Goal: Information Seeking & Learning: Learn about a topic

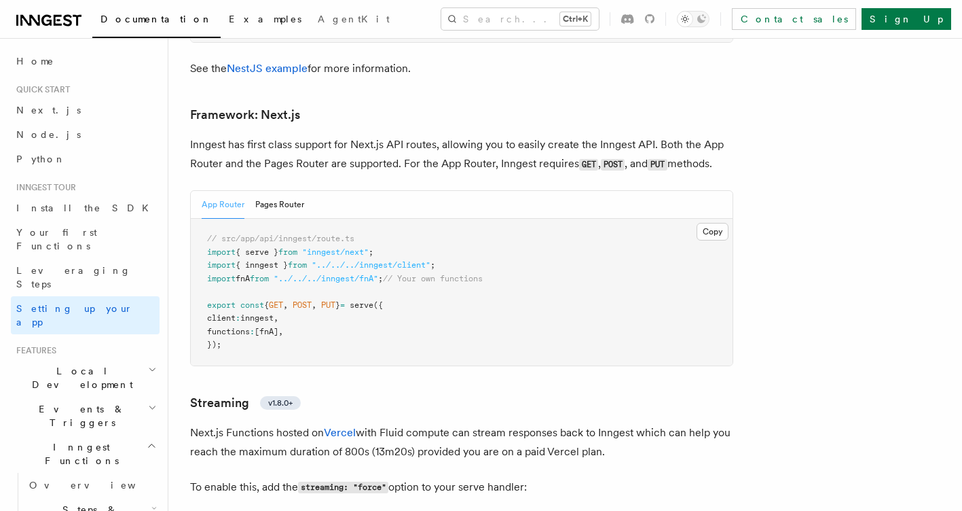
click at [229, 16] on span "Examples" at bounding box center [265, 19] width 73 height 11
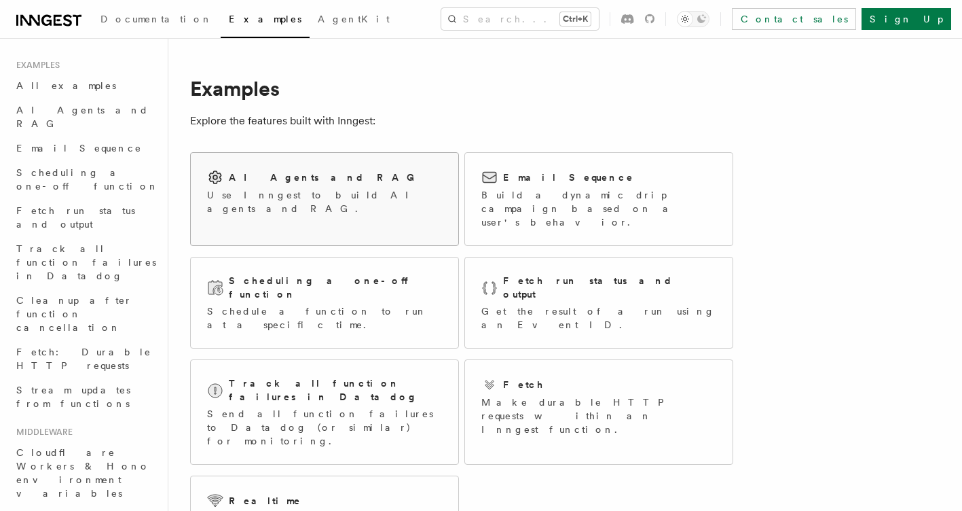
click at [305, 198] on p "Use Inngest to build AI agents and RAG." at bounding box center [324, 201] width 235 height 27
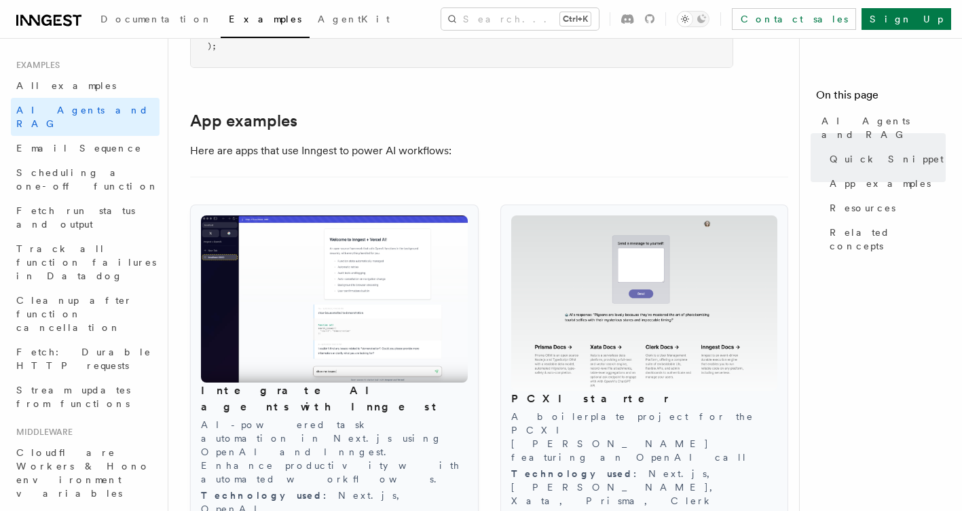
scroll to position [1358, 0]
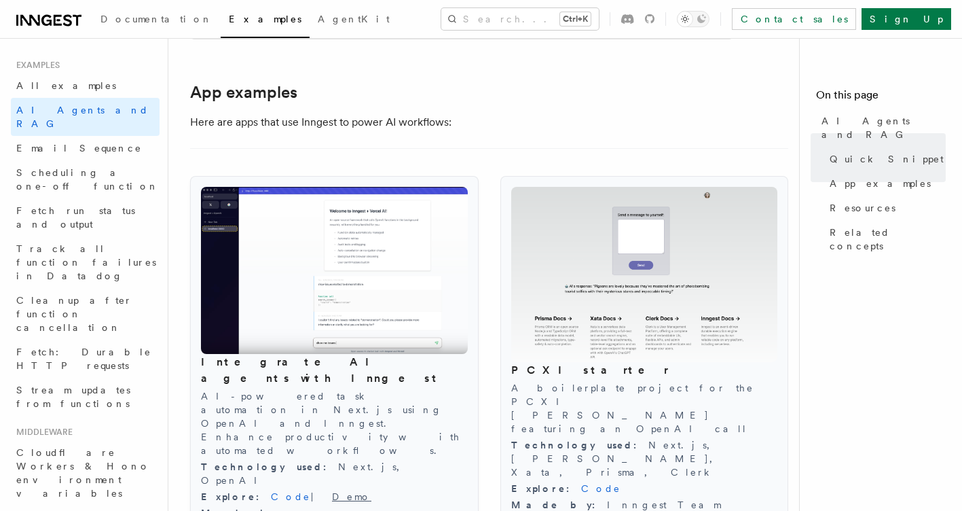
click at [332, 491] on link "Demo" at bounding box center [351, 496] width 39 height 11
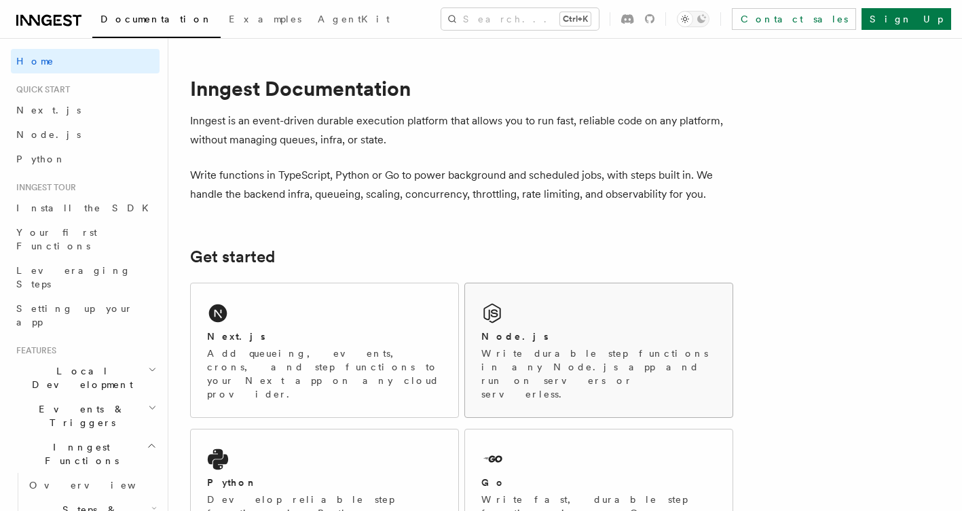
click at [582, 337] on div "Node.js" at bounding box center [598, 336] width 235 height 14
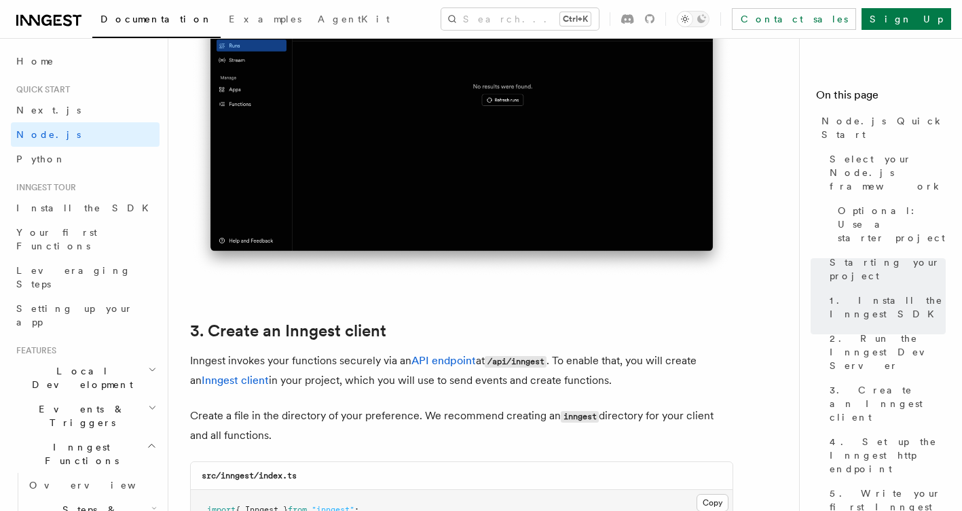
scroll to position [1630, 0]
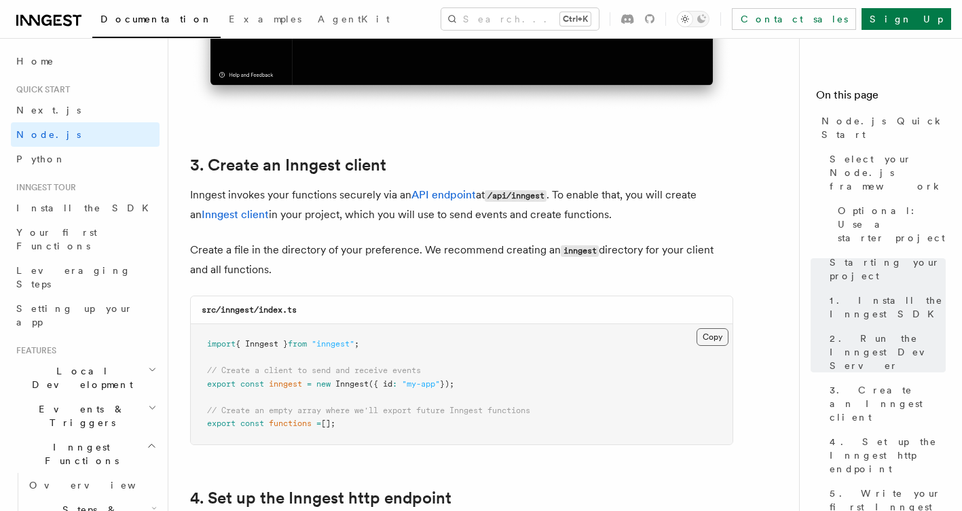
click at [714, 333] on button "Copy Copied" at bounding box center [713, 337] width 32 height 18
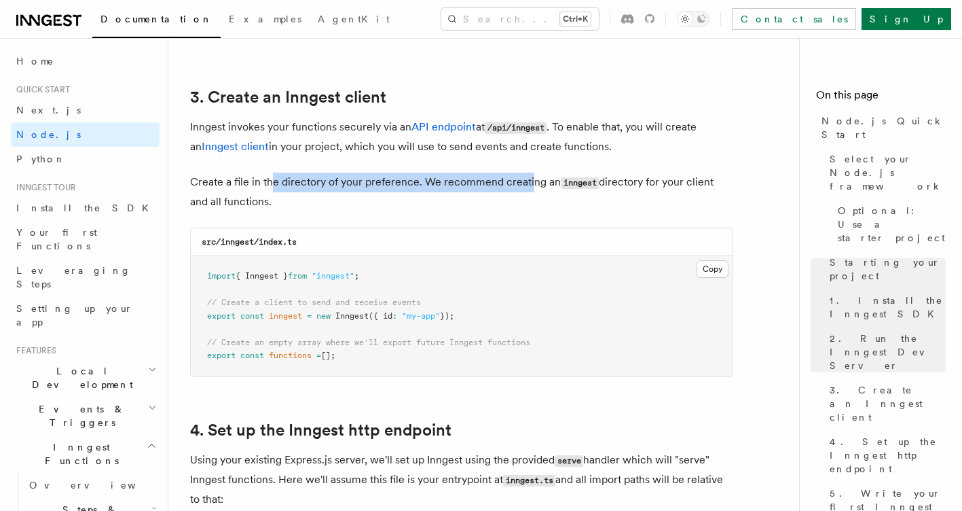
drag, startPoint x: 274, startPoint y: 181, endPoint x: 527, endPoint y: 181, distance: 252.6
click at [527, 181] on p "Create a file in the directory of your preference. We recommend creating an inn…" at bounding box center [461, 191] width 543 height 39
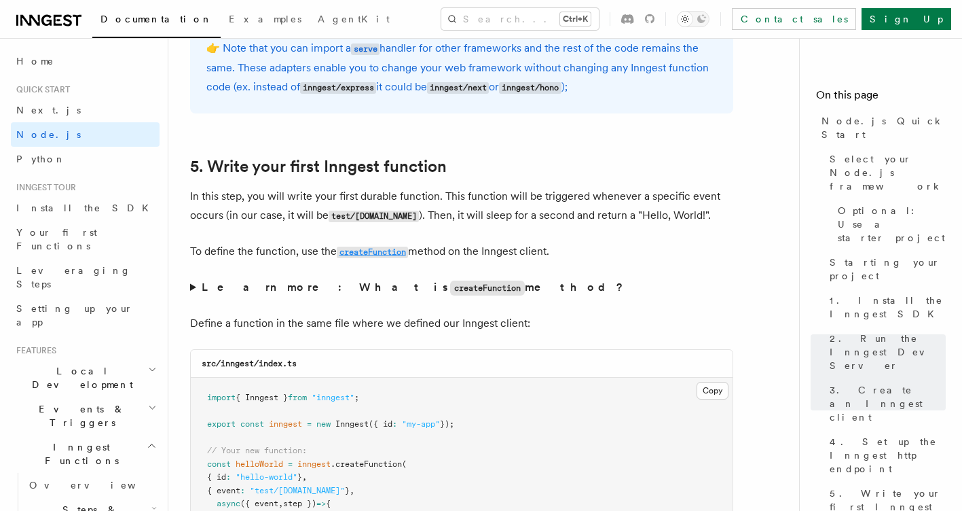
scroll to position [2648, 0]
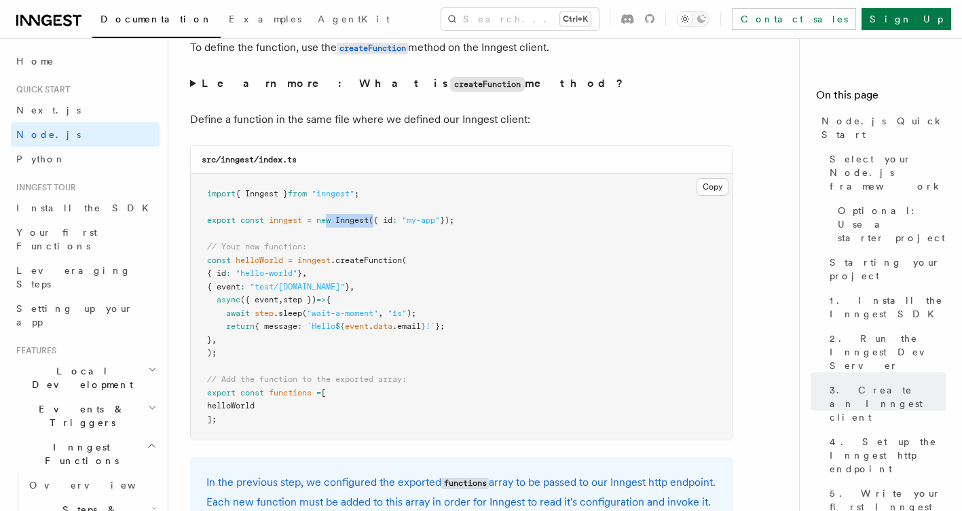
drag, startPoint x: 331, startPoint y: 217, endPoint x: 380, endPoint y: 218, distance: 48.9
click at [380, 218] on span "export const inngest = new Inngest ({ id : "my-app" });" at bounding box center [330, 220] width 247 height 10
drag, startPoint x: 380, startPoint y: 218, endPoint x: 433, endPoint y: 218, distance: 52.3
click at [433, 218] on span ""my-app"" at bounding box center [421, 220] width 38 height 10
click at [307, 397] on span "functions" at bounding box center [290, 393] width 43 height 10
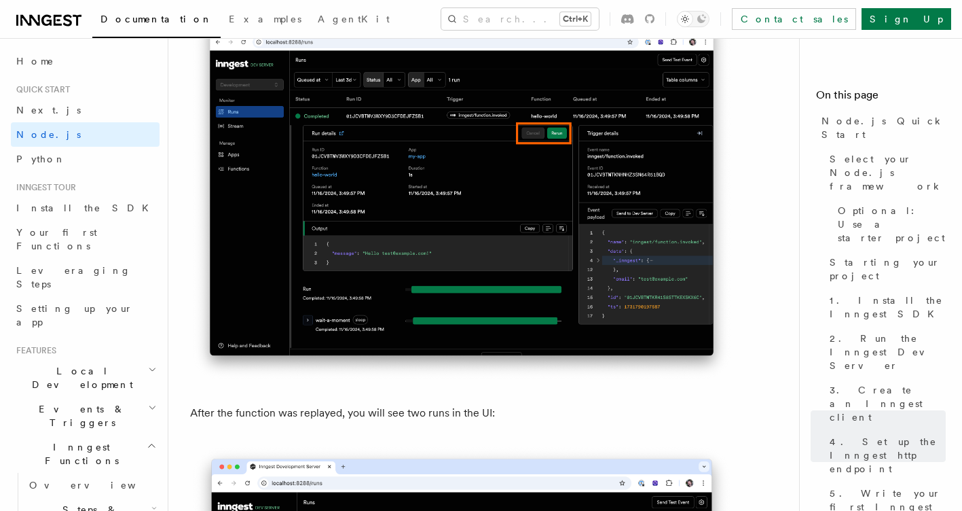
scroll to position [6315, 0]
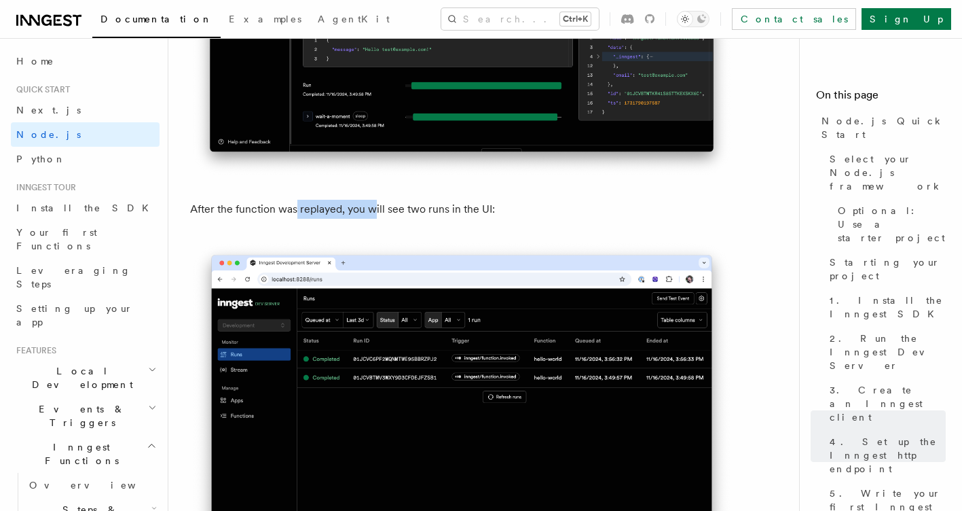
drag, startPoint x: 297, startPoint y: 229, endPoint x: 376, endPoint y: 223, distance: 78.3
click at [376, 219] on p "After the function was replayed, you will see two runs in the UI:" at bounding box center [461, 209] width 543 height 19
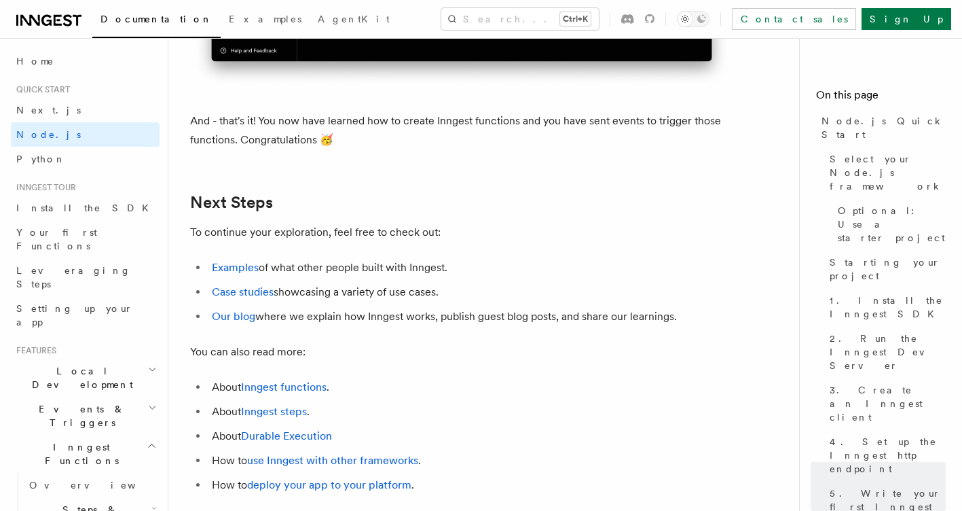
scroll to position [8556, 0]
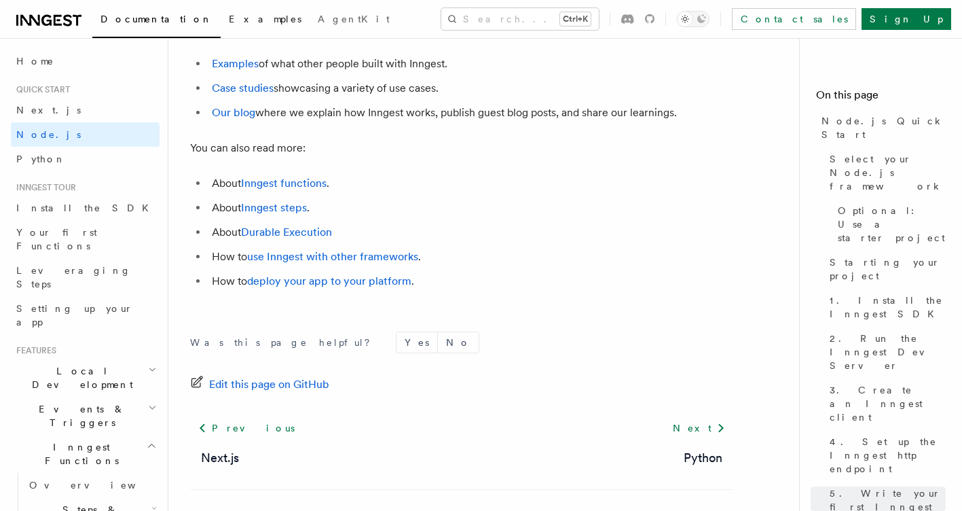
click at [229, 18] on span "Examples" at bounding box center [265, 19] width 73 height 11
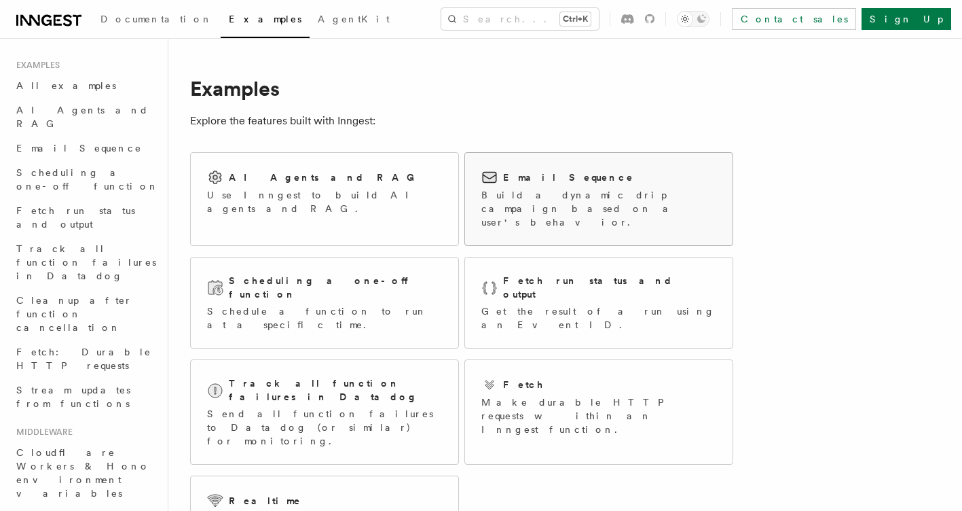
click at [639, 191] on p "Build a dynamic drip campaign based on a user's behavior." at bounding box center [598, 208] width 235 height 41
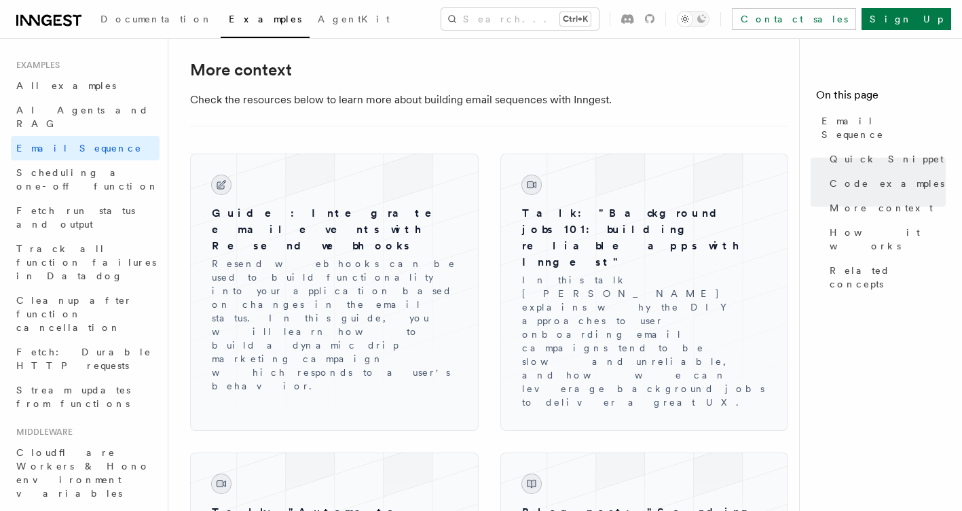
scroll to position [1630, 0]
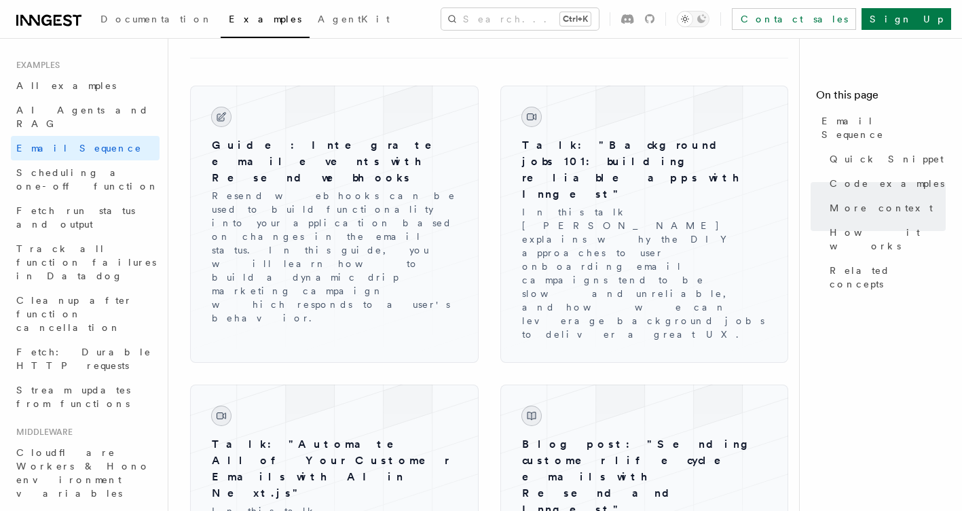
click at [229, 22] on span "Examples" at bounding box center [265, 19] width 73 height 11
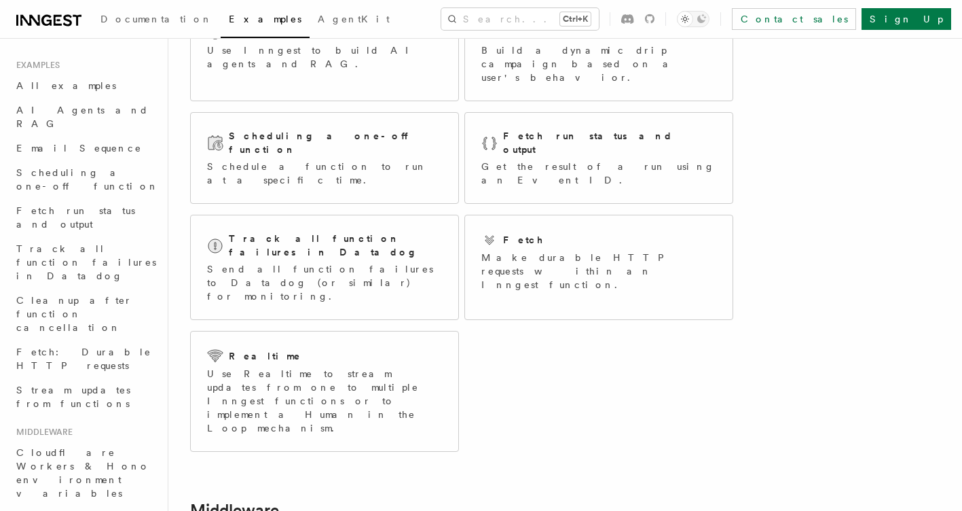
scroll to position [136, 0]
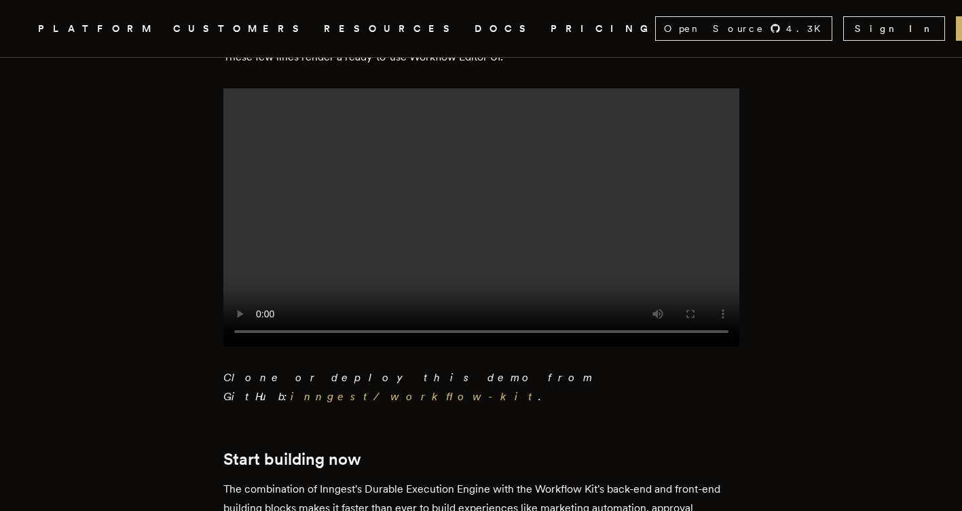
scroll to position [2716, 0]
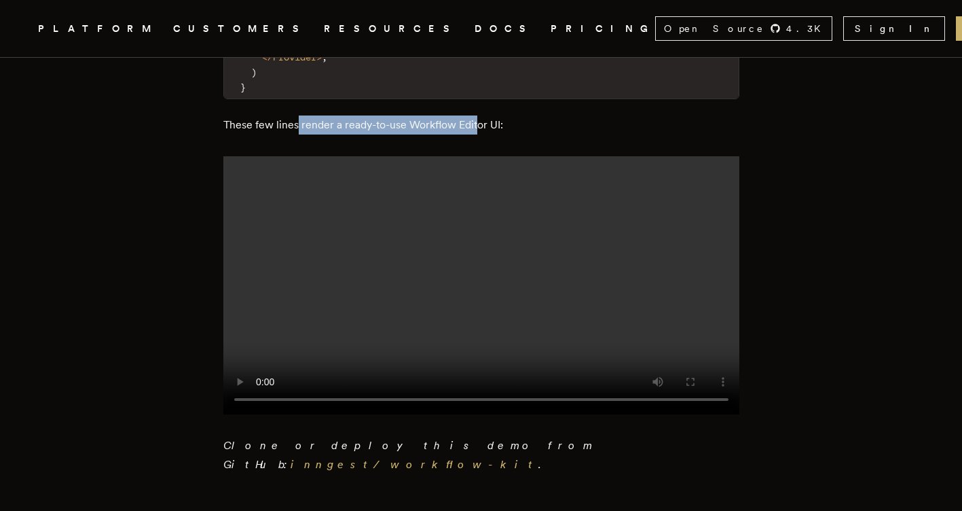
drag, startPoint x: 302, startPoint y: 116, endPoint x: 482, endPoint y: 117, distance: 179.9
click at [482, 117] on p "These few lines render a ready-to-use Workflow Editor UI:" at bounding box center [481, 124] width 516 height 19
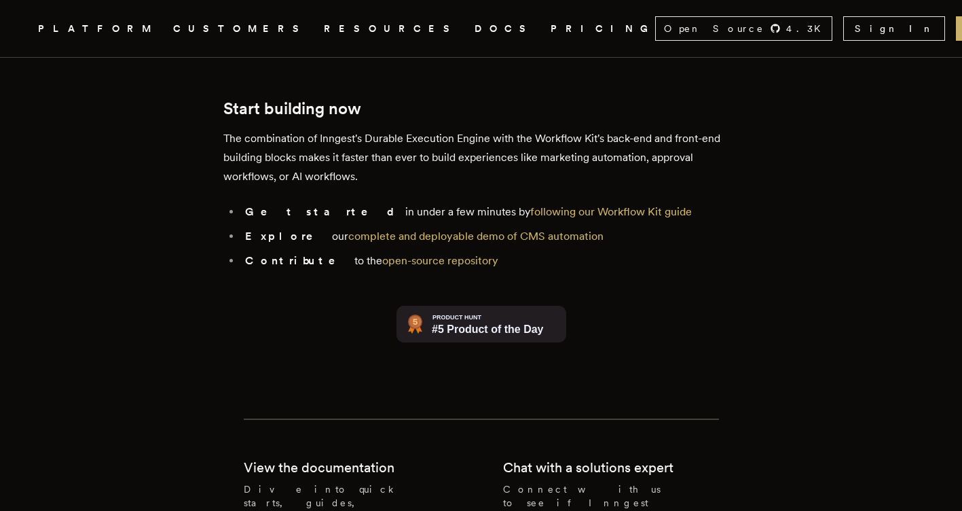
scroll to position [3056, 0]
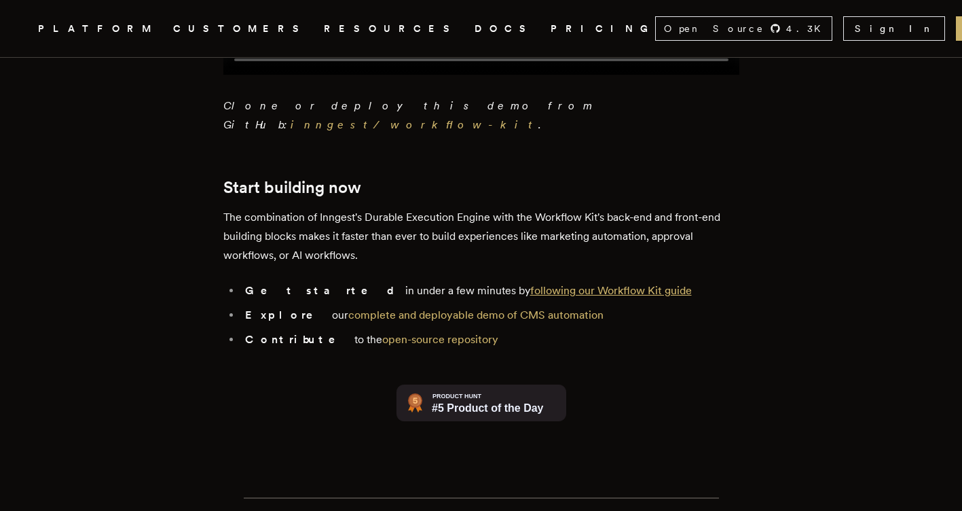
click at [545, 285] on link "following our Workflow Kit guide" at bounding box center [611, 290] width 162 height 13
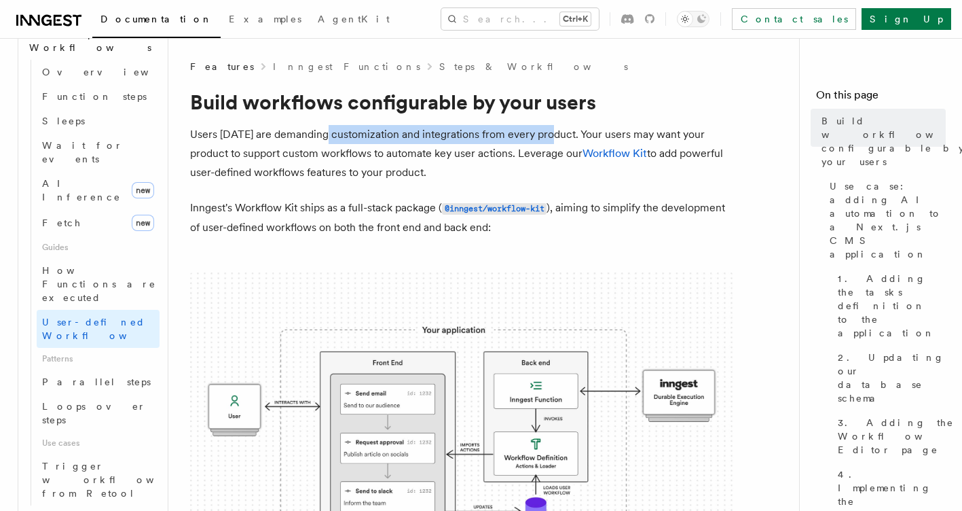
drag, startPoint x: 323, startPoint y: 139, endPoint x: 554, endPoint y: 132, distance: 231.0
click at [554, 132] on p "Users today are demanding customization and integrations from every product. Yo…" at bounding box center [461, 153] width 543 height 57
drag, startPoint x: 554, startPoint y: 132, endPoint x: 693, endPoint y: 175, distance: 145.0
click at [706, 177] on p "Users today are demanding customization and integrations from every product. Yo…" at bounding box center [461, 153] width 543 height 57
click at [621, 155] on link "Workflow Kit" at bounding box center [615, 153] width 65 height 13
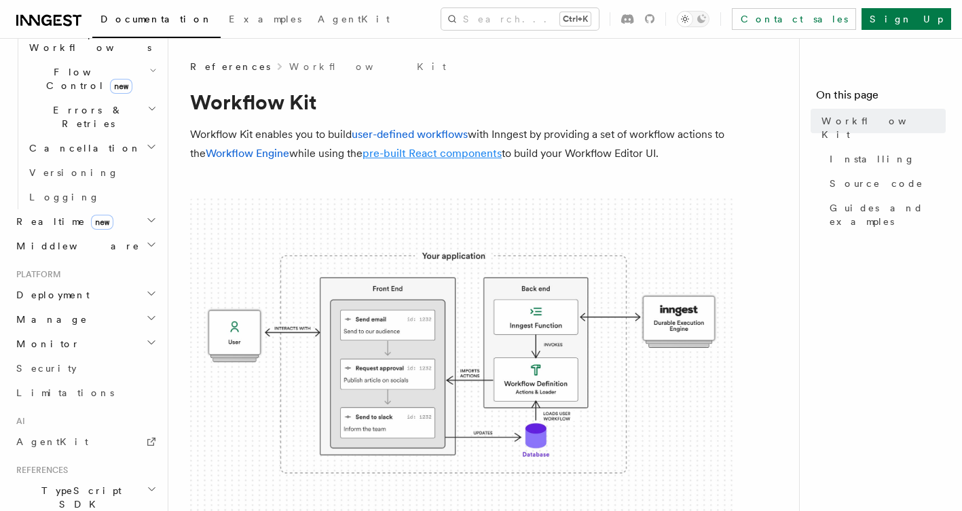
click at [438, 153] on link "pre-built React components" at bounding box center [432, 153] width 139 height 13
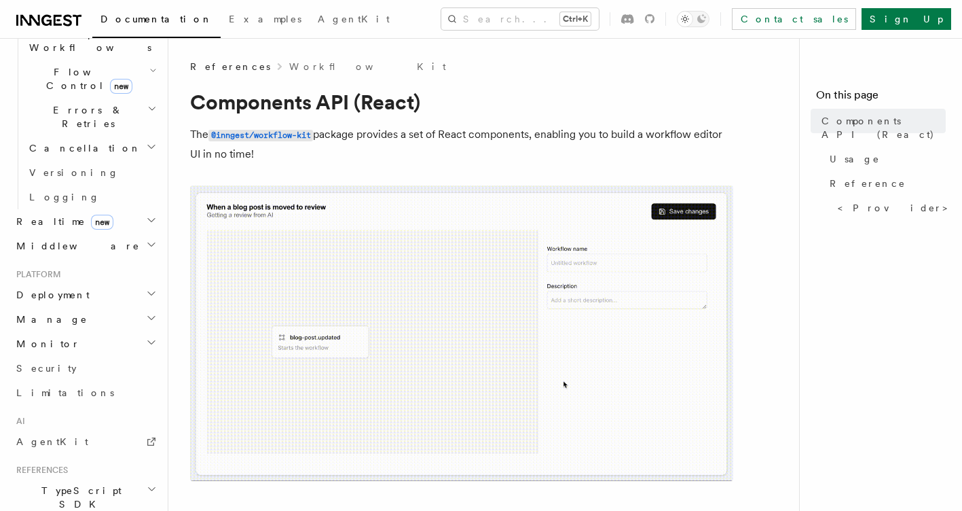
click at [678, 211] on img at bounding box center [461, 332] width 543 height 295
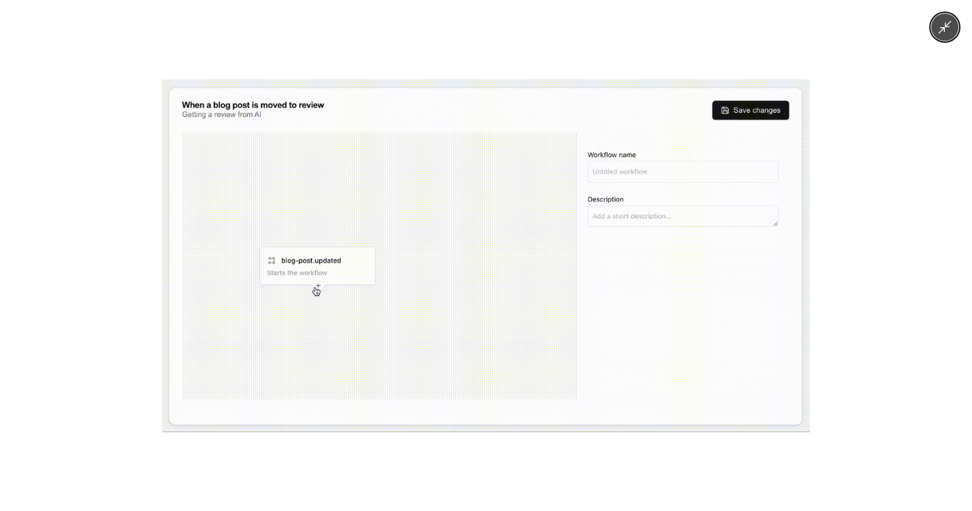
click at [672, 220] on img at bounding box center [486, 255] width 648 height 352
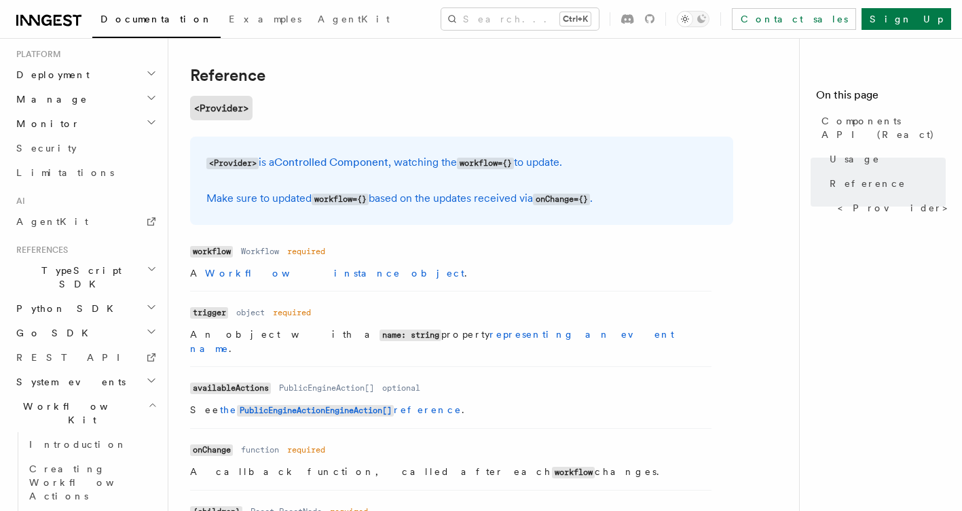
scroll to position [698, 0]
click at [67, 436] on span "Introduction" at bounding box center [78, 441] width 98 height 11
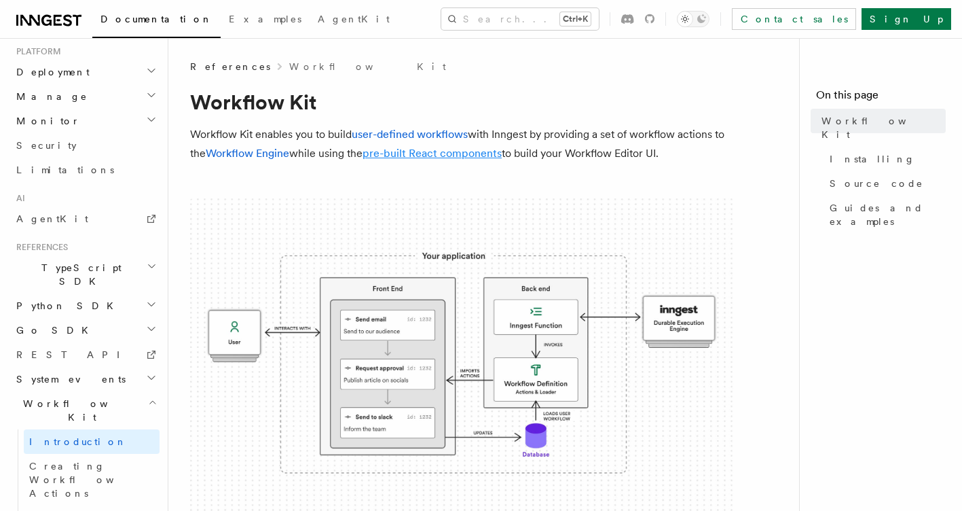
click at [435, 155] on link "pre-built React components" at bounding box center [432, 153] width 139 height 13
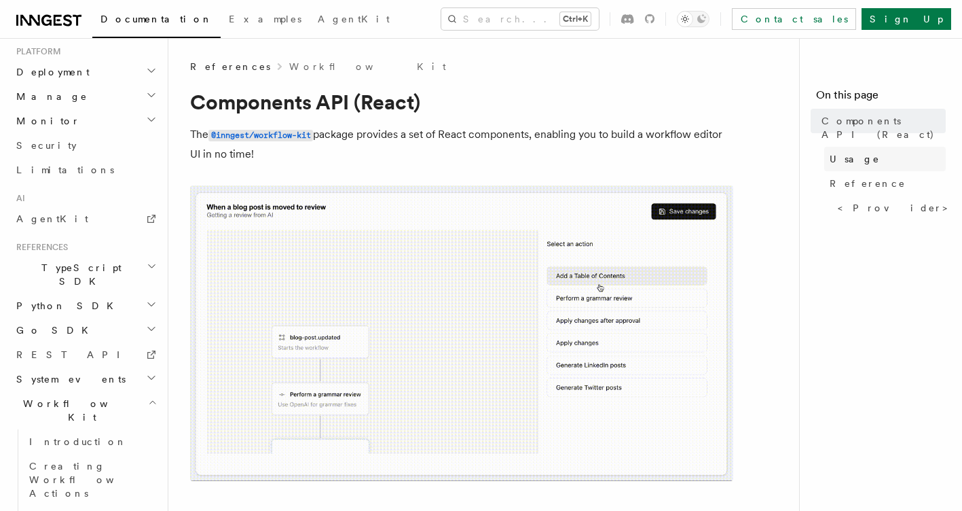
click at [844, 152] on link "Usage" at bounding box center [885, 159] width 122 height 24
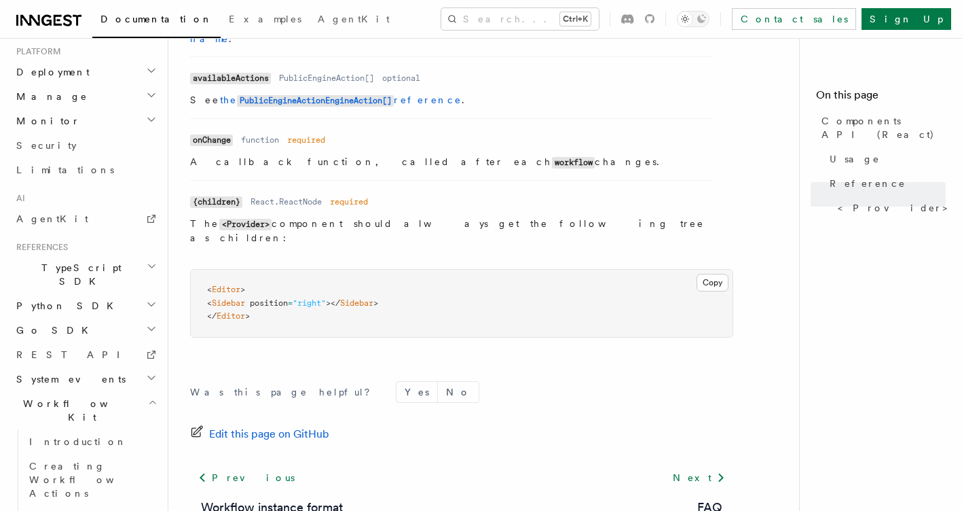
scroll to position [1330, 0]
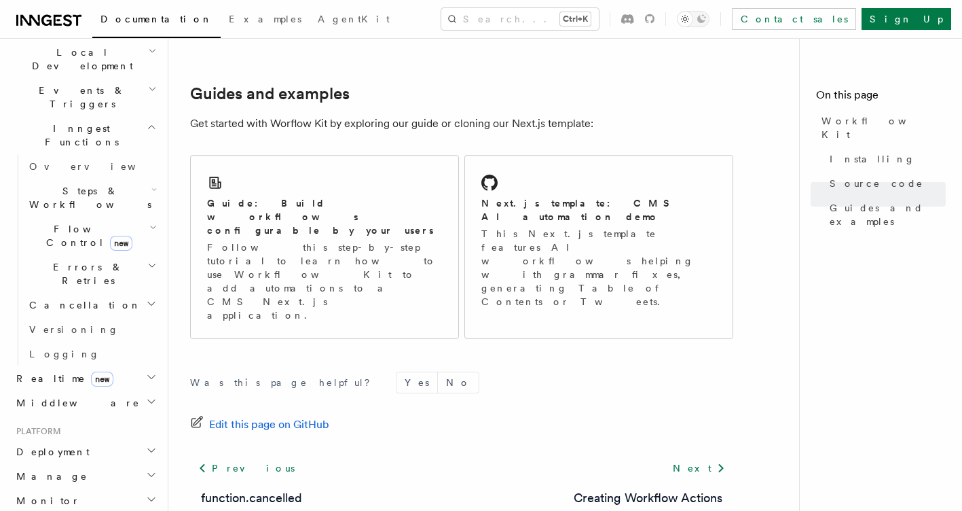
scroll to position [698, 0]
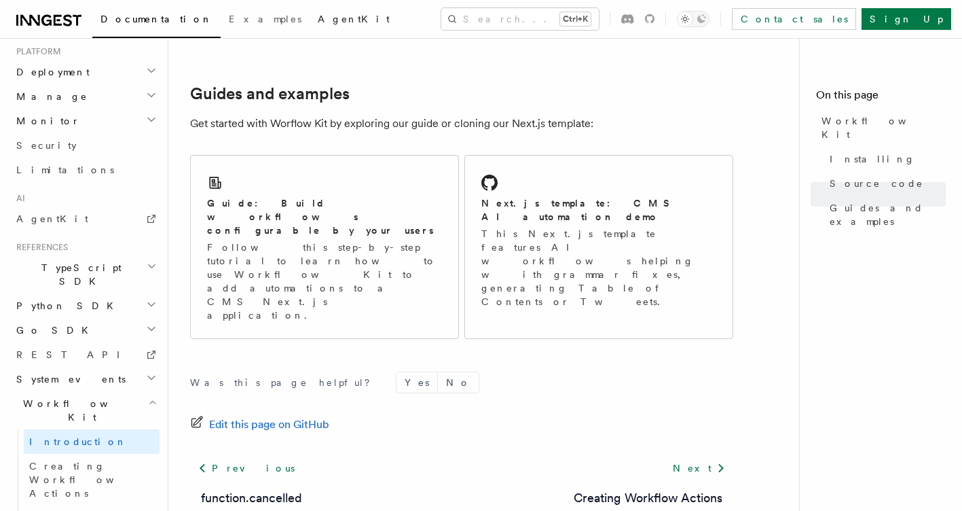
click at [318, 16] on span "AgentKit" at bounding box center [354, 19] width 72 height 11
